Goal: Navigation & Orientation: Understand site structure

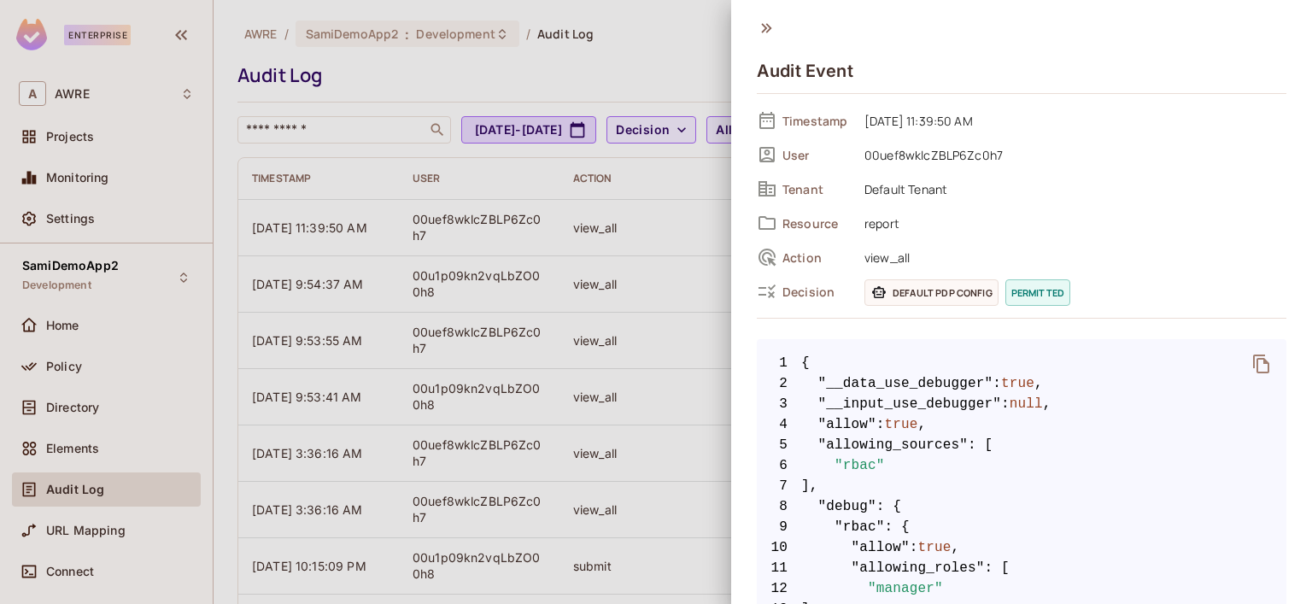
scroll to position [256, 0]
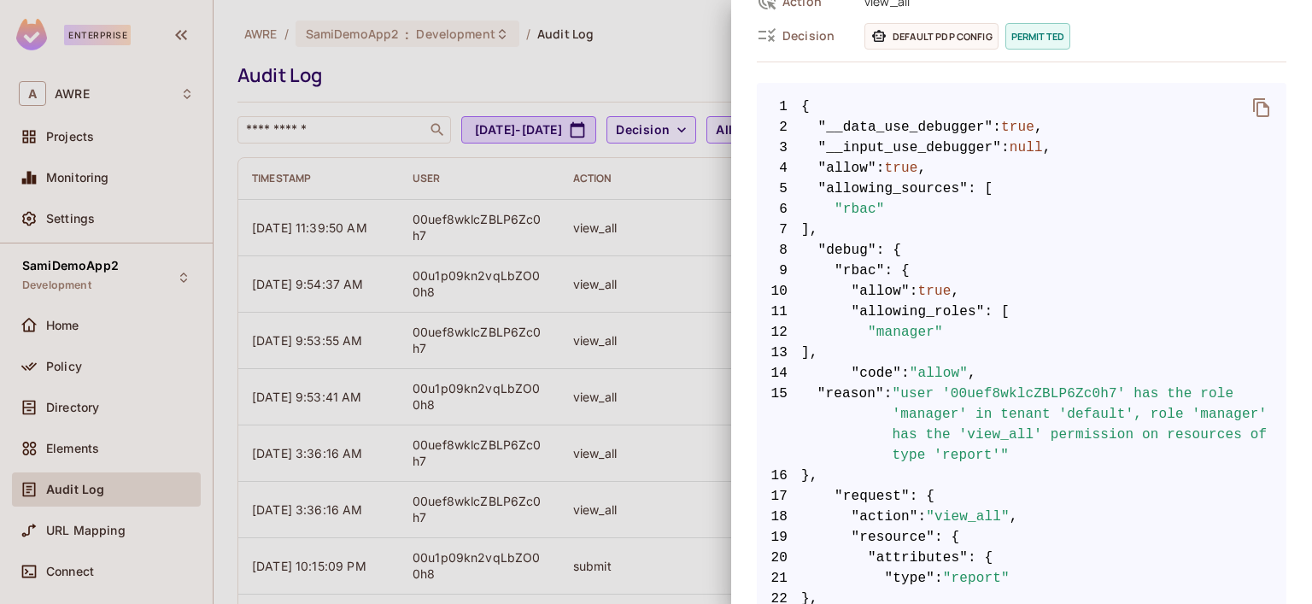
click at [65, 127] on div at bounding box center [656, 302] width 1312 height 604
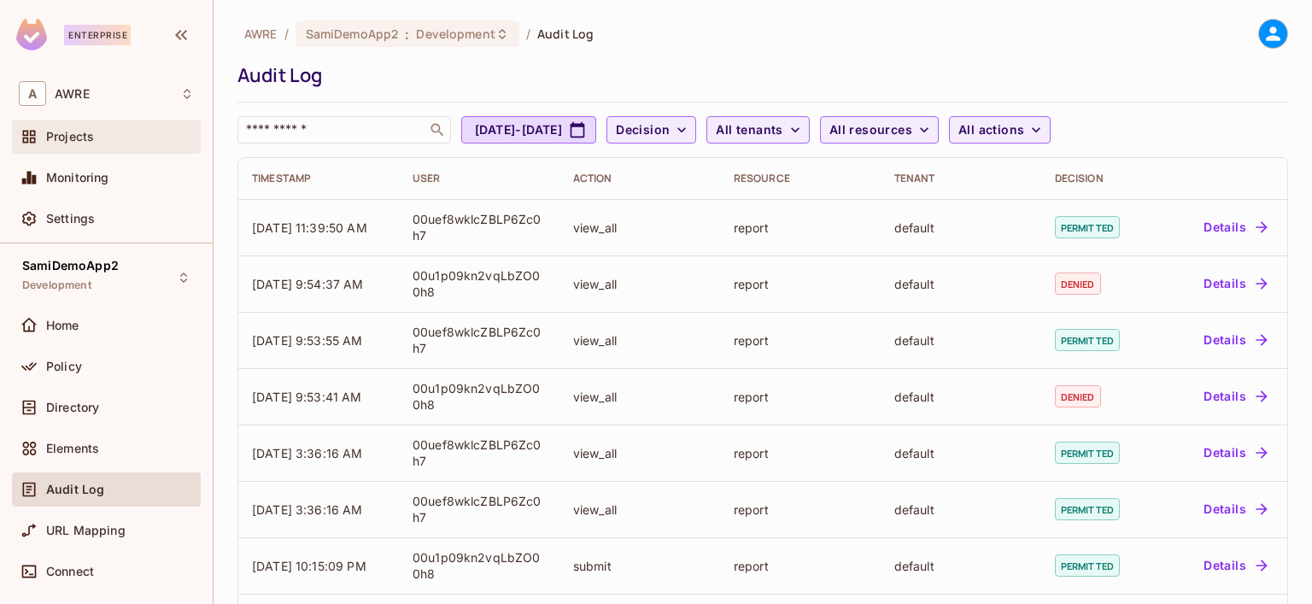
click at [67, 137] on span "Projects" at bounding box center [70, 137] width 48 height 14
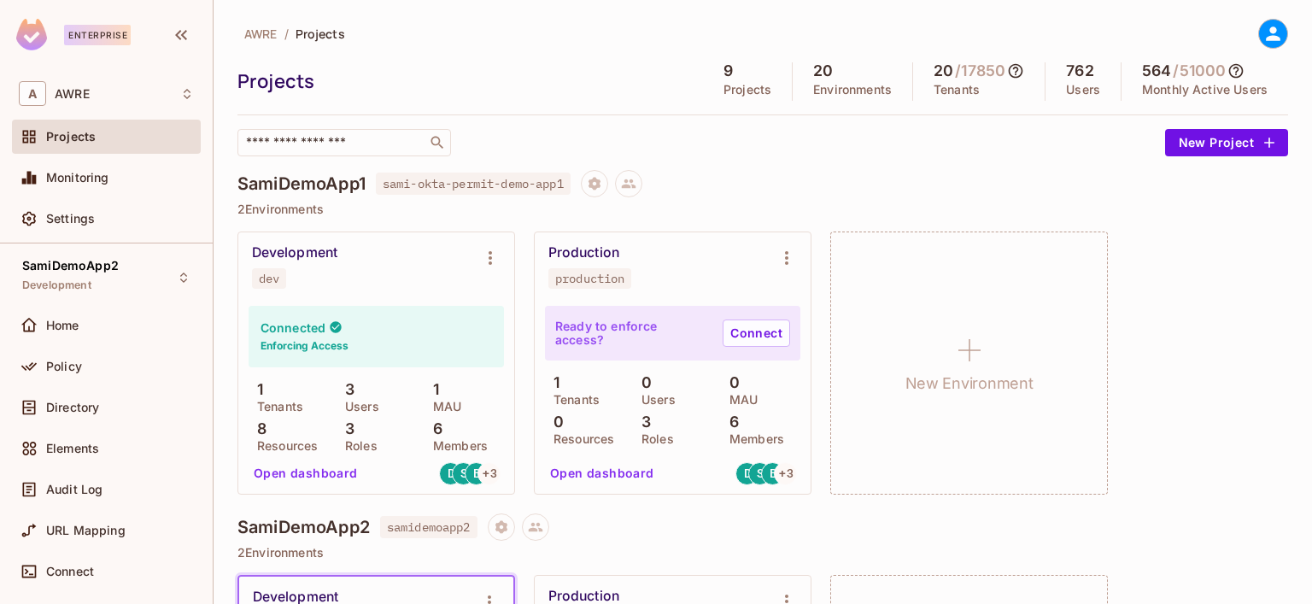
click at [85, 139] on span "Projects" at bounding box center [71, 137] width 50 height 14
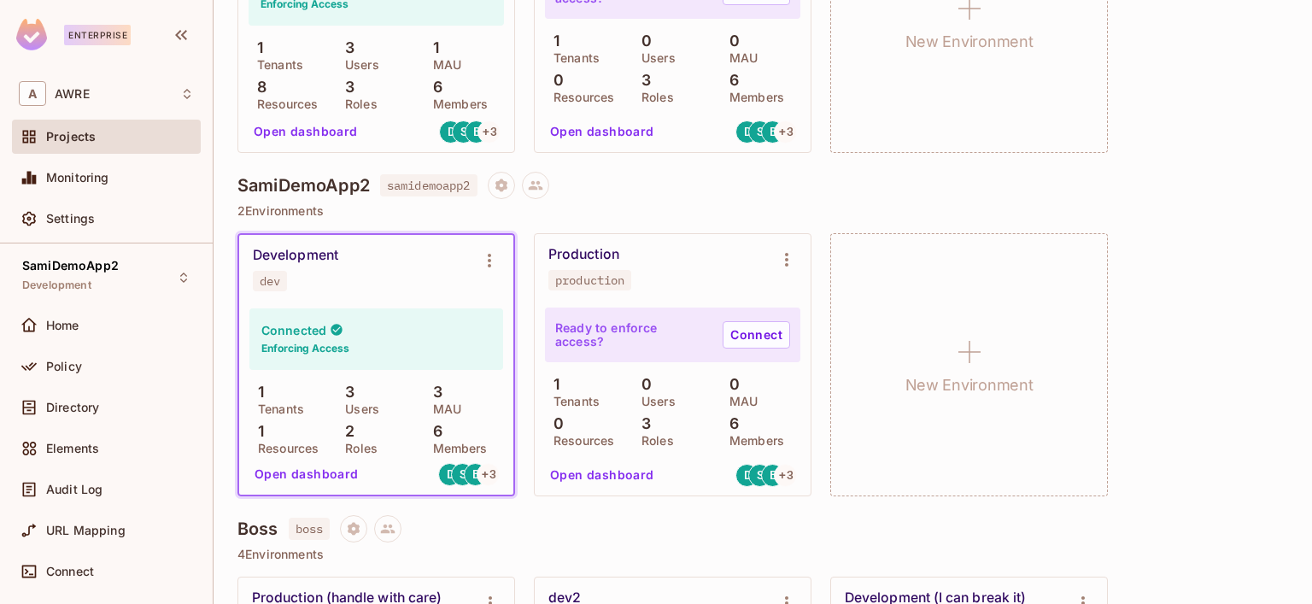
scroll to position [512, 0]
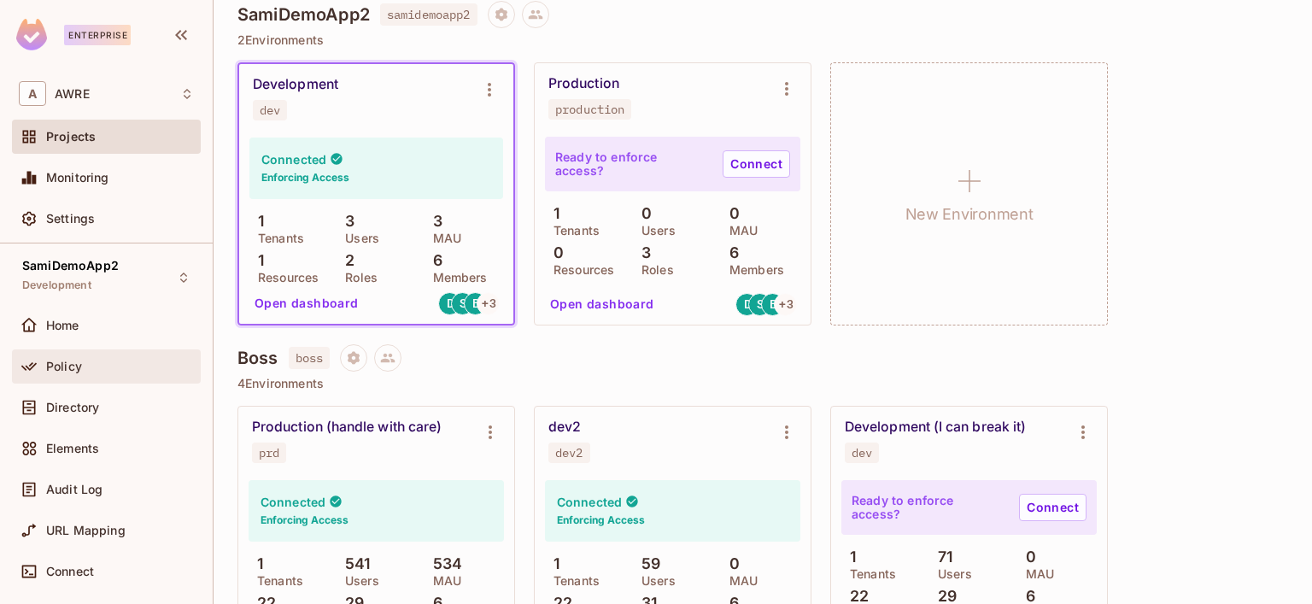
click at [83, 372] on div "Policy" at bounding box center [106, 366] width 175 height 20
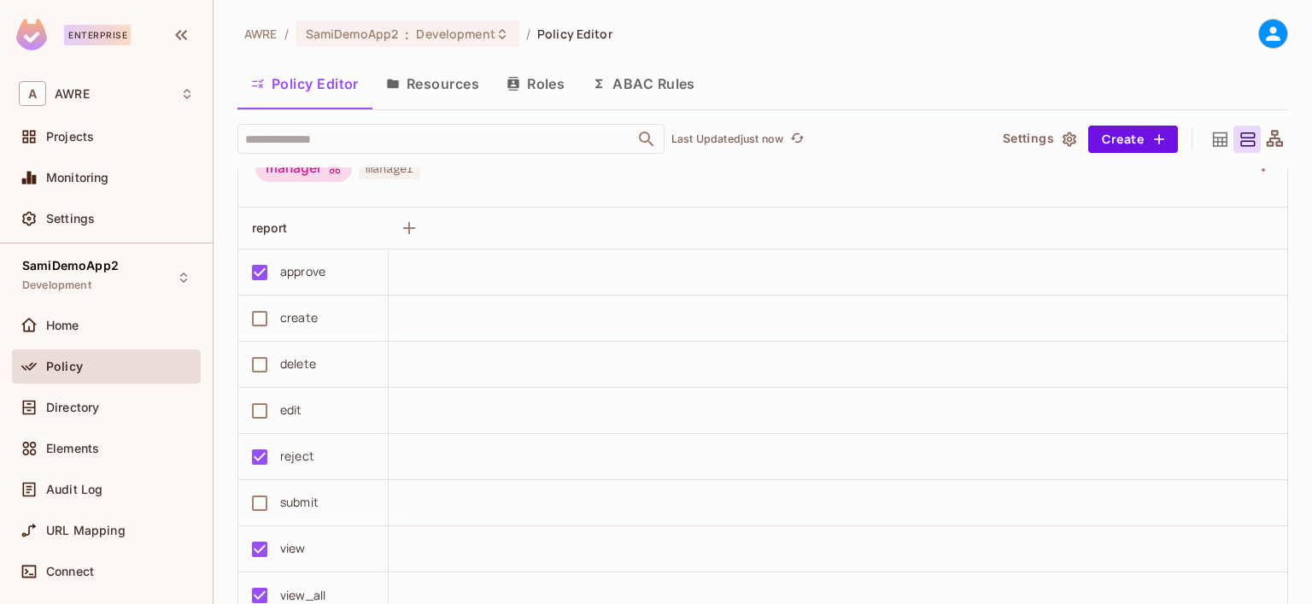
scroll to position [510, 0]
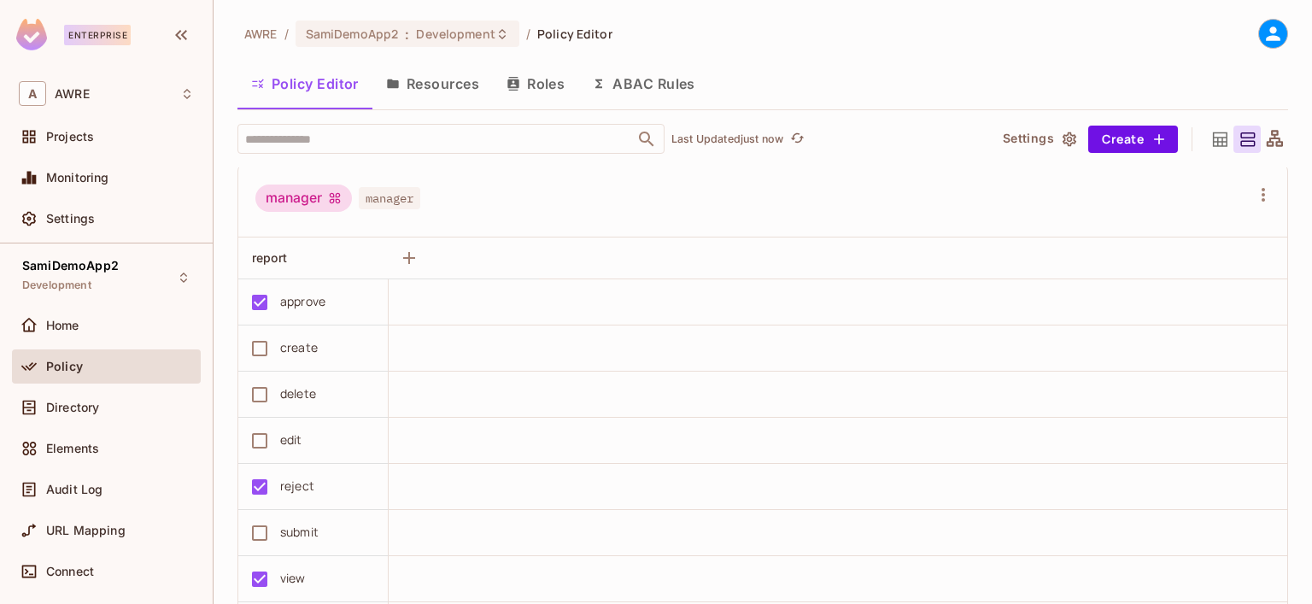
click at [553, 85] on button "Roles" at bounding box center [535, 83] width 85 height 43
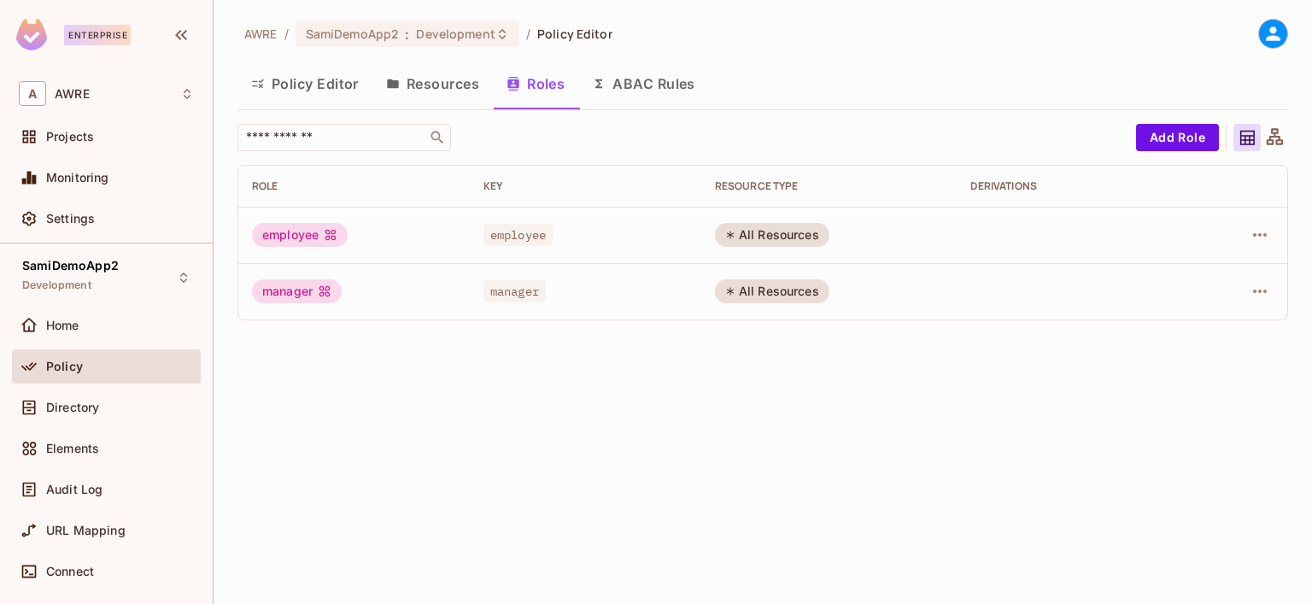
click at [454, 78] on button "Resources" at bounding box center [432, 83] width 120 height 43
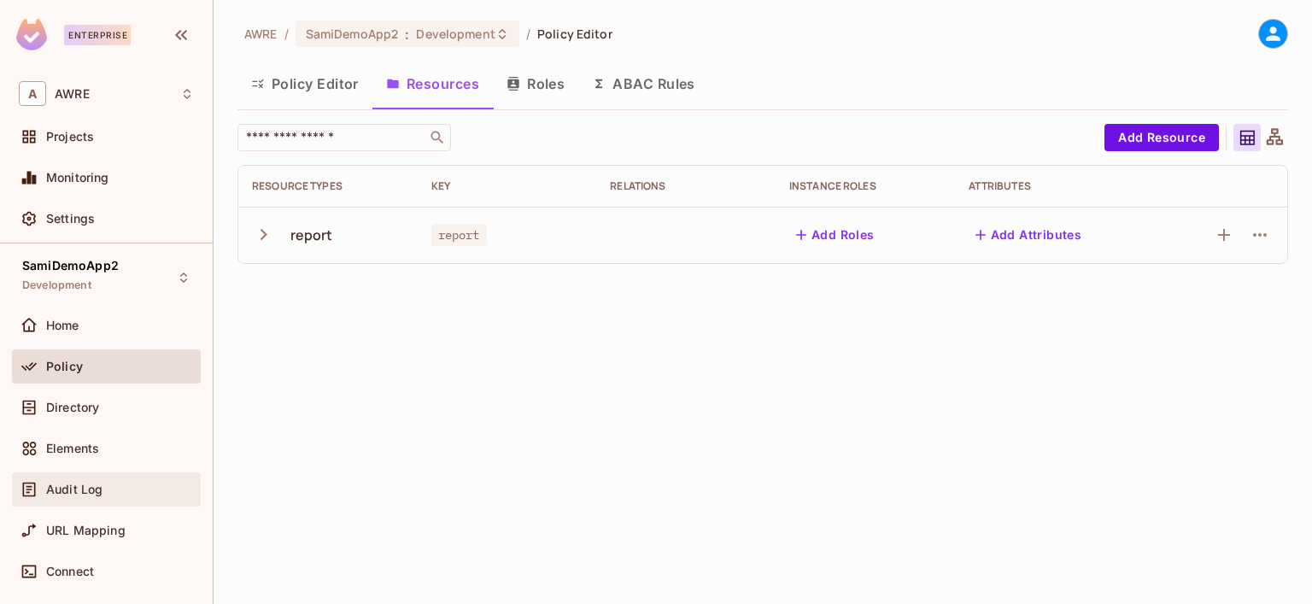
click at [66, 484] on span "Audit Log" at bounding box center [74, 489] width 56 height 14
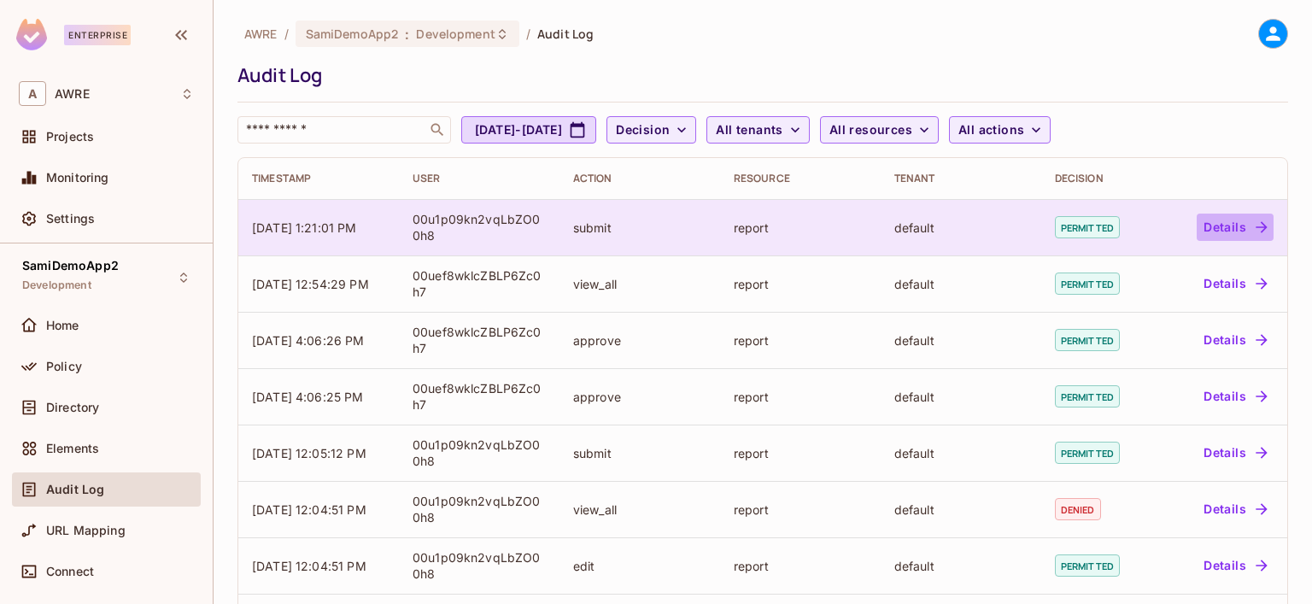
click at [1209, 238] on button "Details" at bounding box center [1234, 226] width 77 height 27
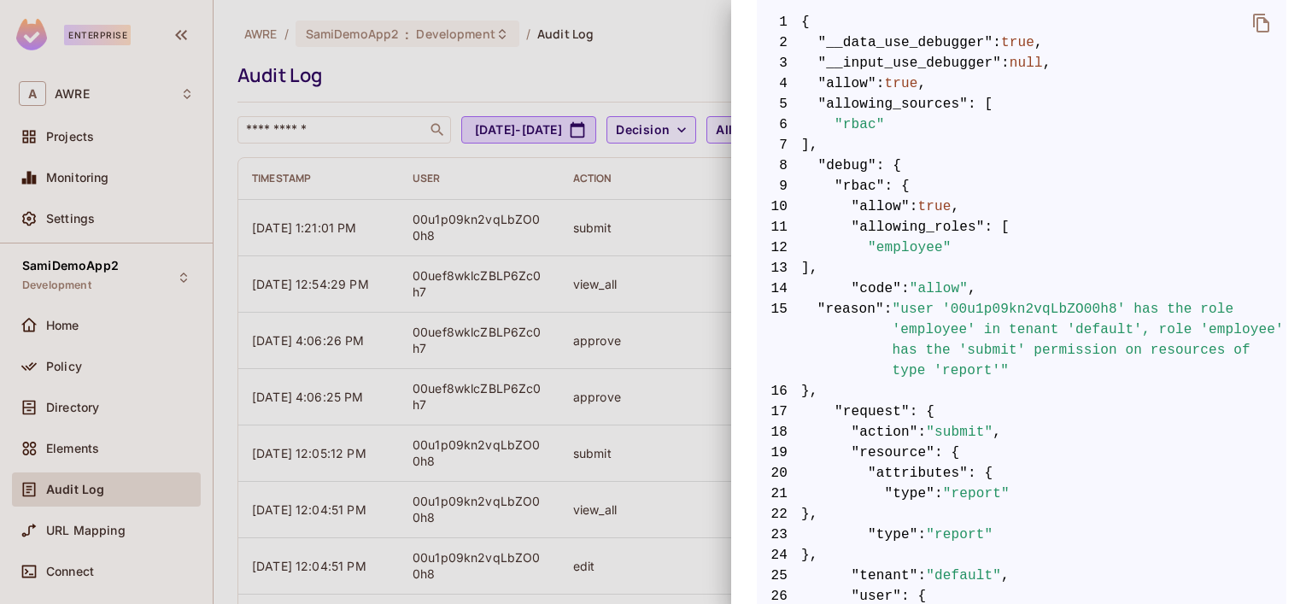
scroll to position [342, 0]
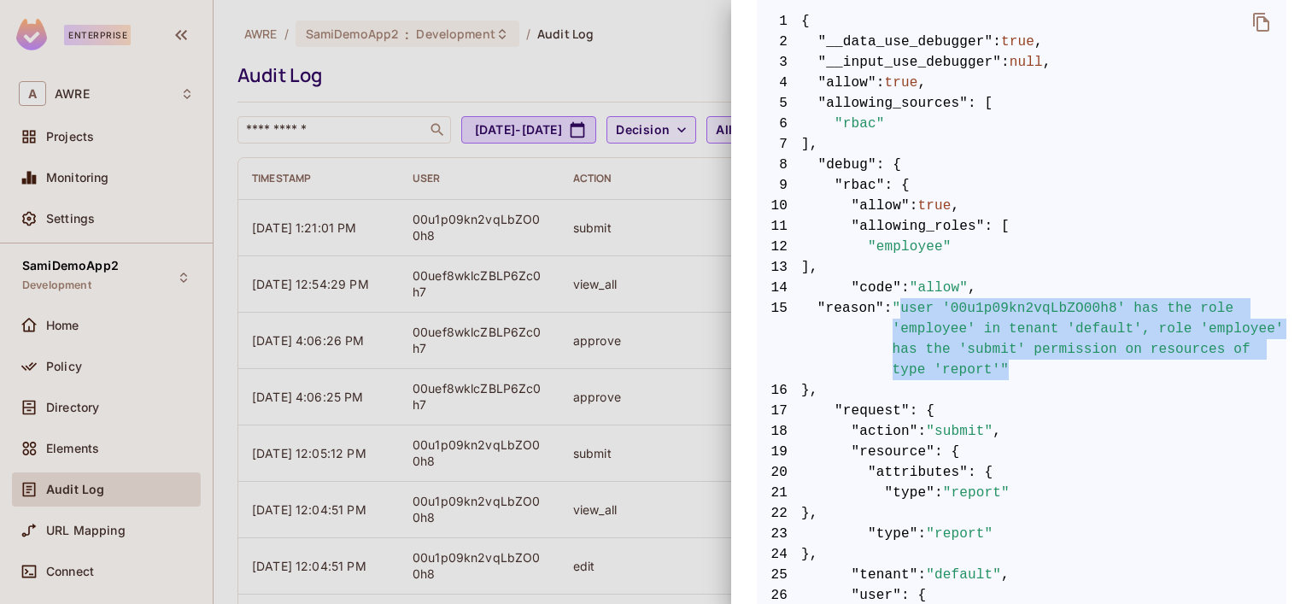
drag, startPoint x: 891, startPoint y: 307, endPoint x: 987, endPoint y: 359, distance: 109.3
click at [987, 359] on span ""user '00u1p09kn2vqLbZO00h8' has the role 'employee' in tenant 'default', role …" at bounding box center [1089, 339] width 394 height 82
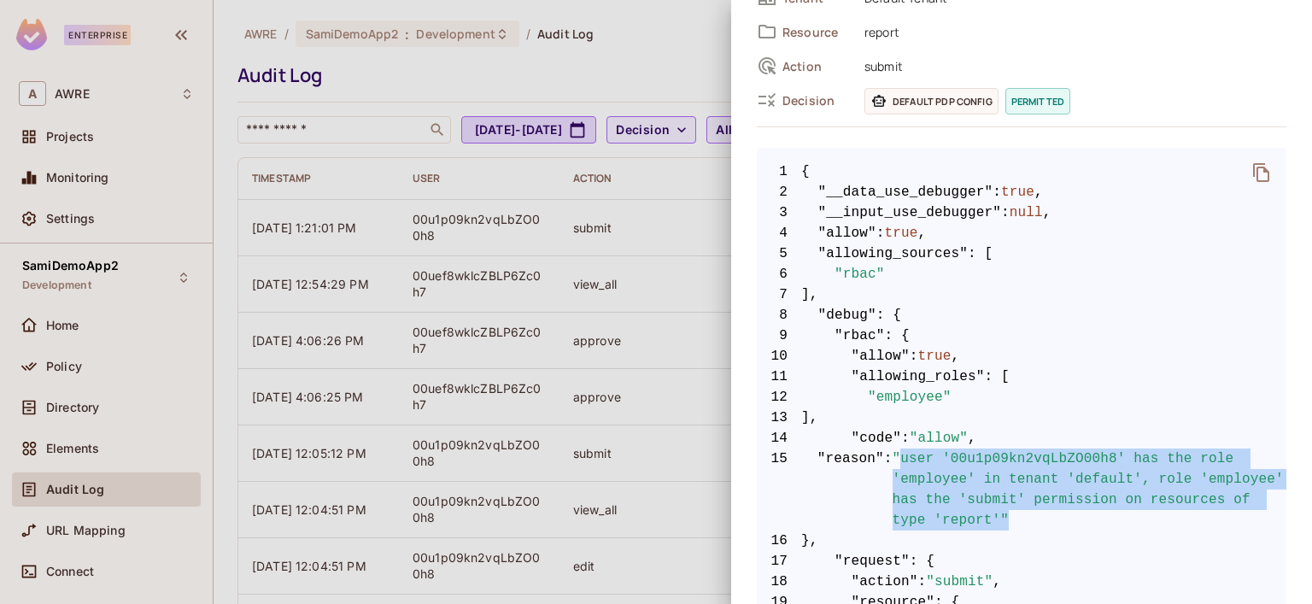
scroll to position [0, 0]
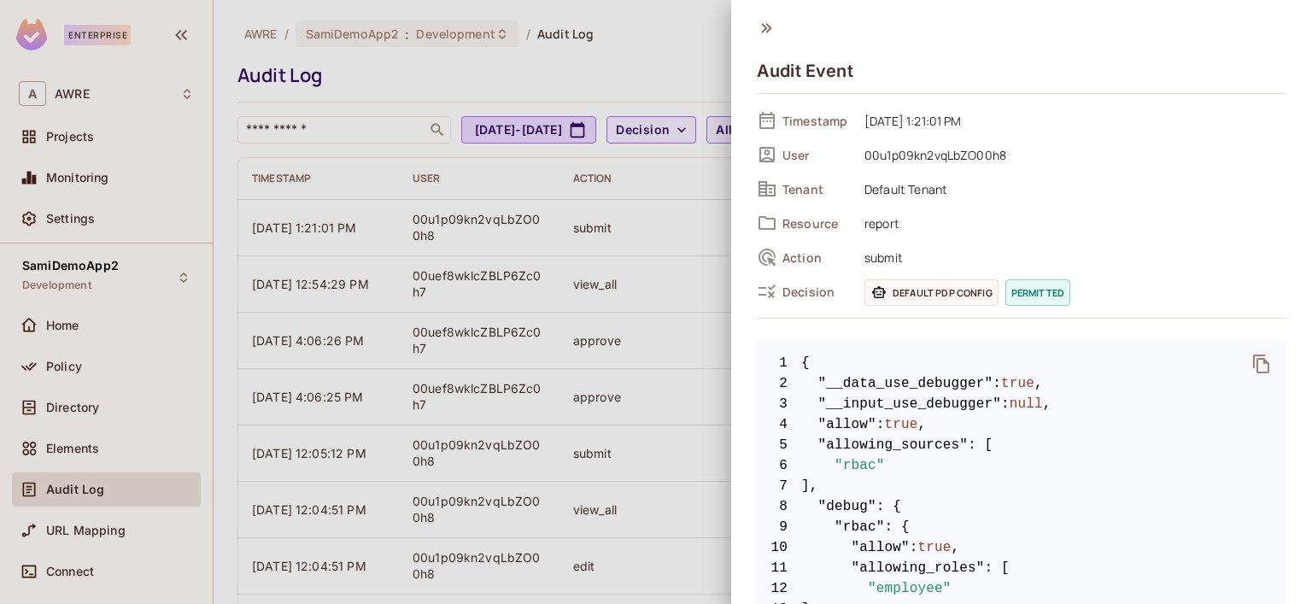
click at [622, 71] on div at bounding box center [656, 302] width 1312 height 604
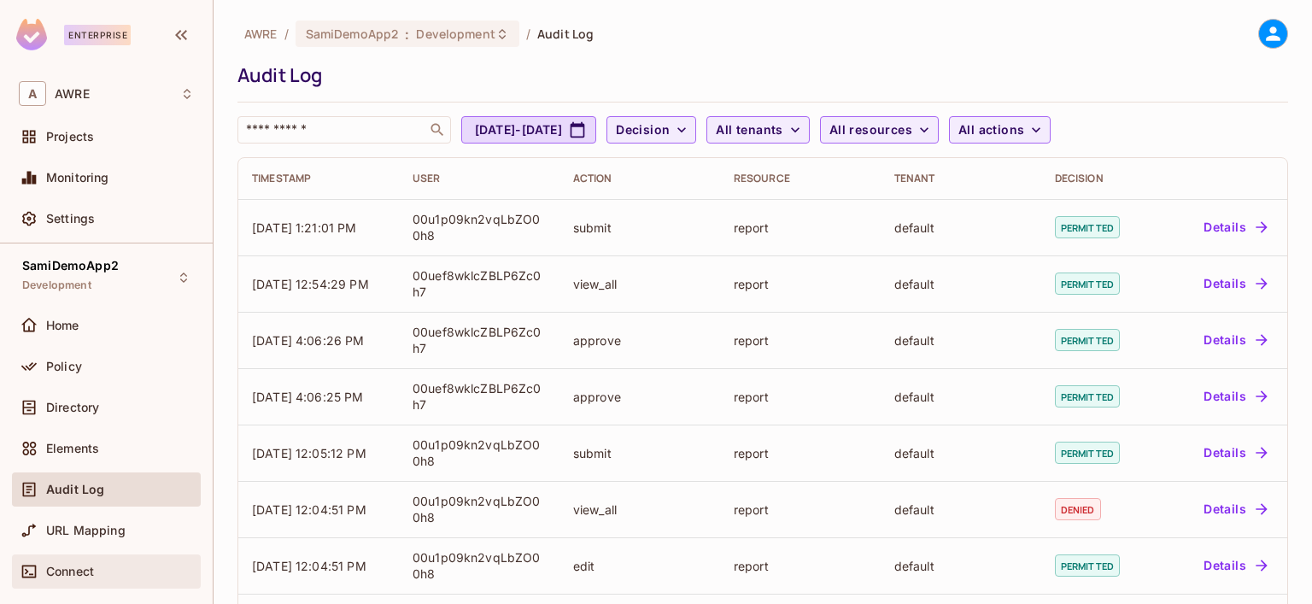
click at [88, 576] on span "Connect" at bounding box center [70, 571] width 48 height 14
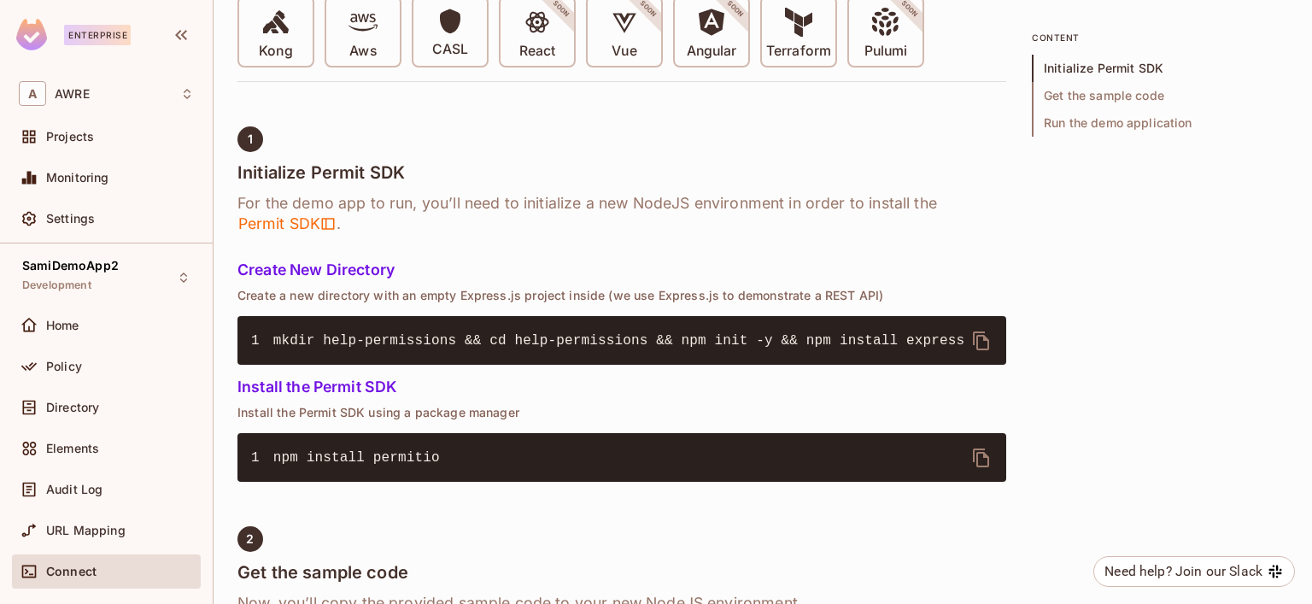
scroll to position [512, 0]
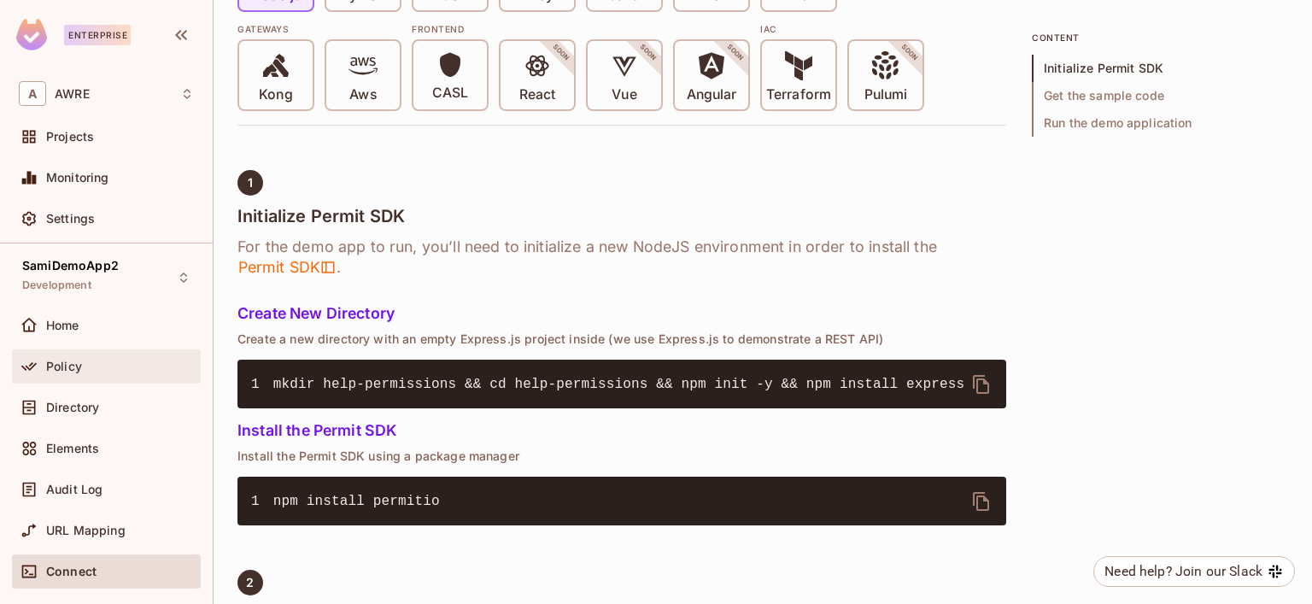
click at [65, 371] on span "Policy" at bounding box center [64, 366] width 36 height 14
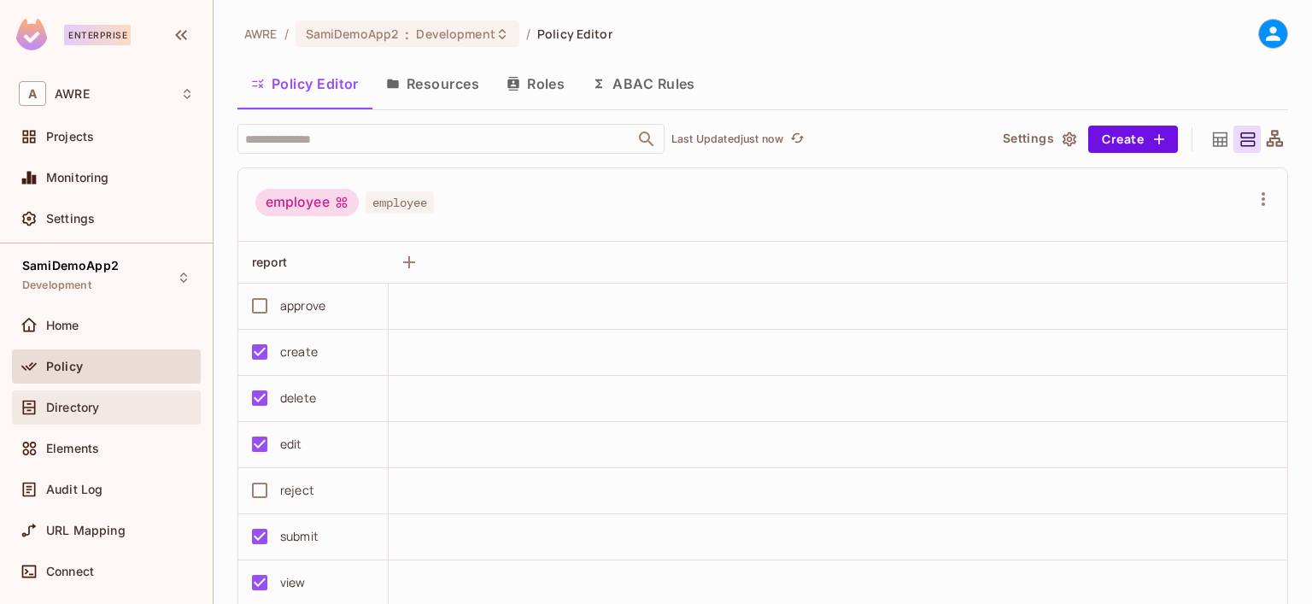
click at [77, 411] on span "Directory" at bounding box center [72, 407] width 53 height 14
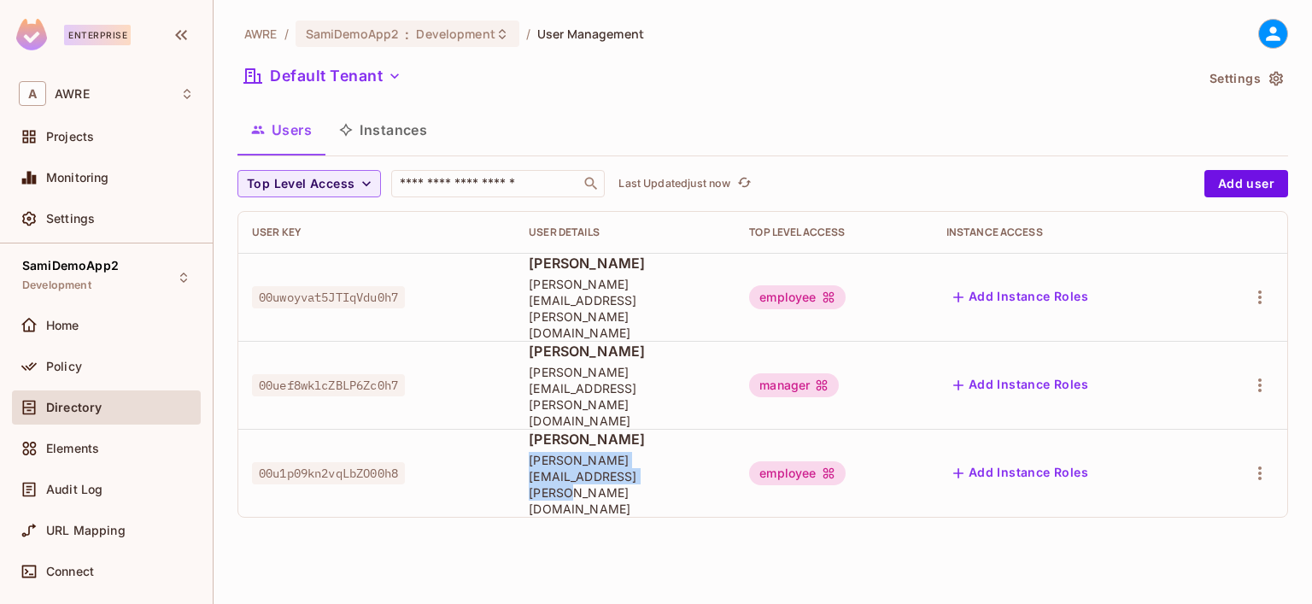
drag, startPoint x: 725, startPoint y: 408, endPoint x: 494, endPoint y: 419, distance: 231.7
click at [515, 429] on td "[PERSON_NAME] [PERSON_NAME][EMAIL_ADDRESS][PERSON_NAME][DOMAIN_NAME]" at bounding box center [625, 473] width 220 height 88
copy span "[PERSON_NAME][EMAIL_ADDRESS][PERSON_NAME][DOMAIN_NAME]"
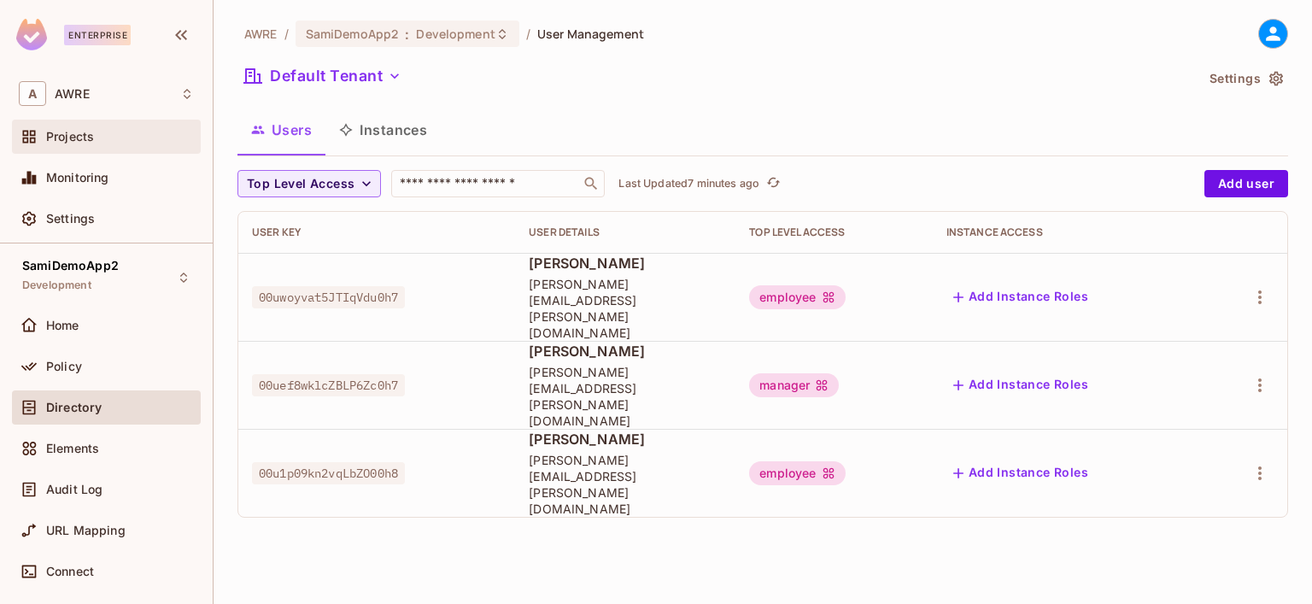
click at [81, 143] on div "Projects" at bounding box center [106, 136] width 175 height 20
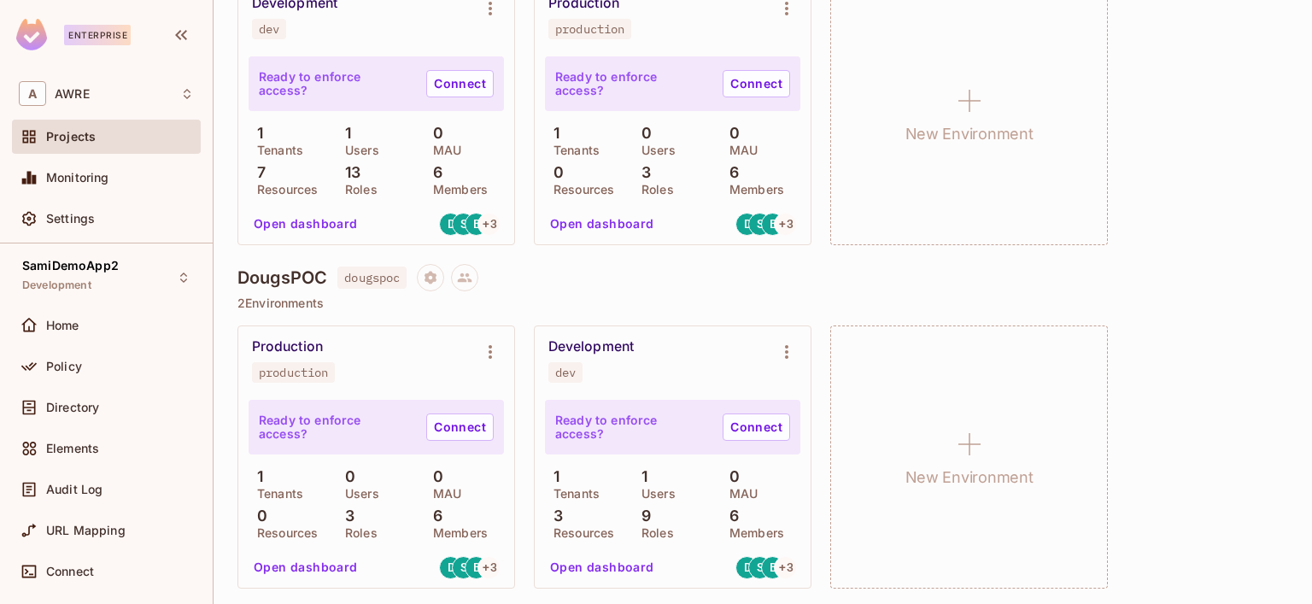
scroll to position [2306, 0]
